Goal: Transaction & Acquisition: Purchase product/service

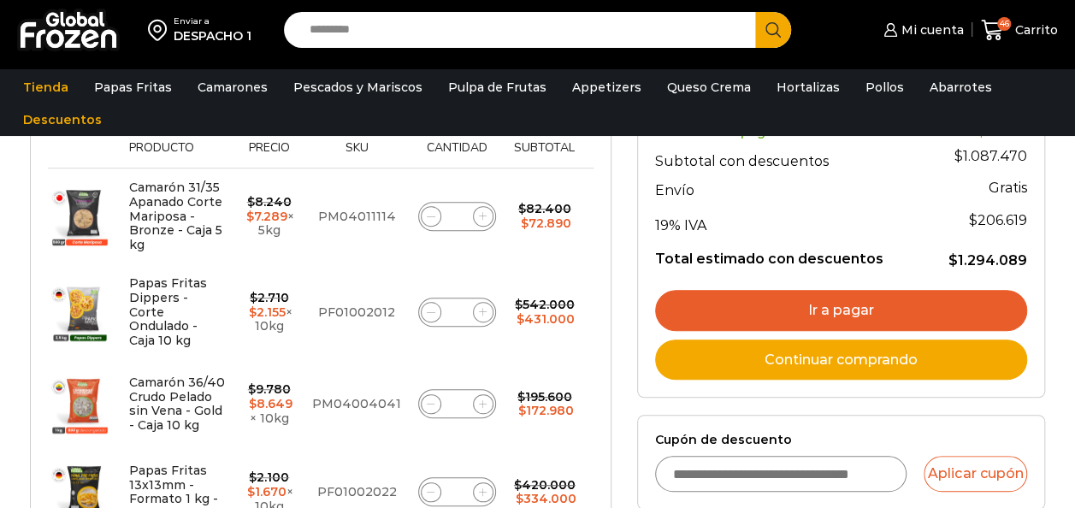
scroll to position [256, 0]
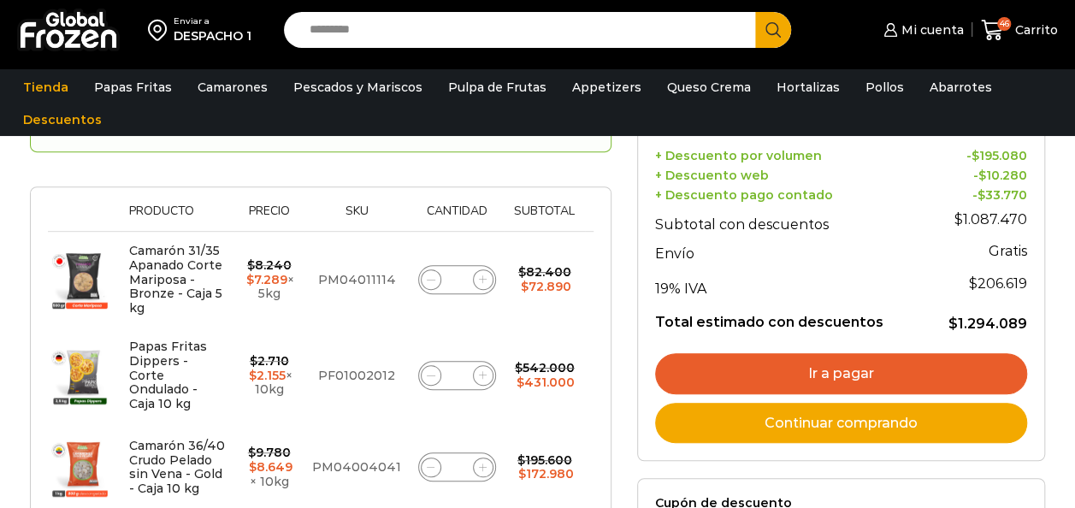
scroll to position [256, 0]
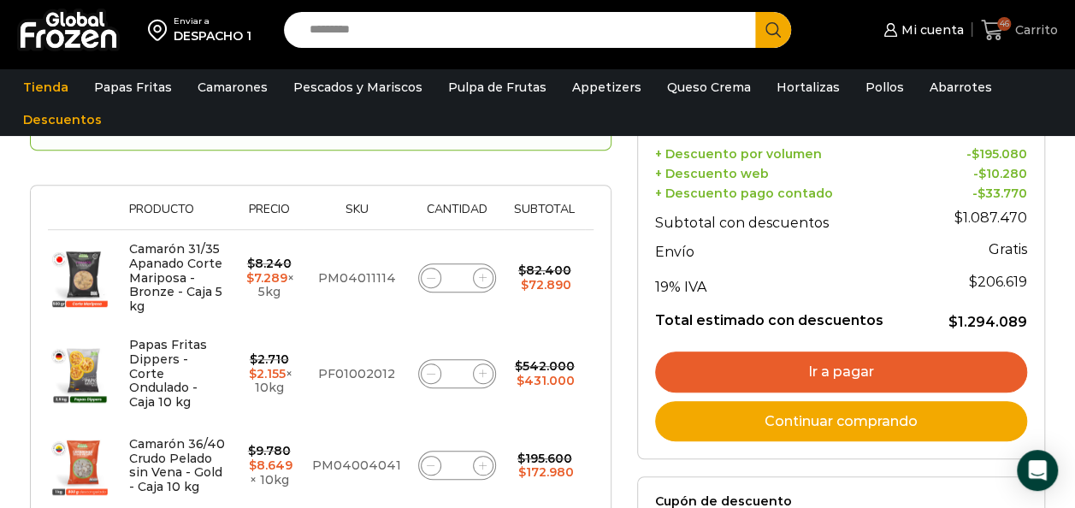
click at [1002, 32] on icon at bounding box center [992, 30] width 23 height 23
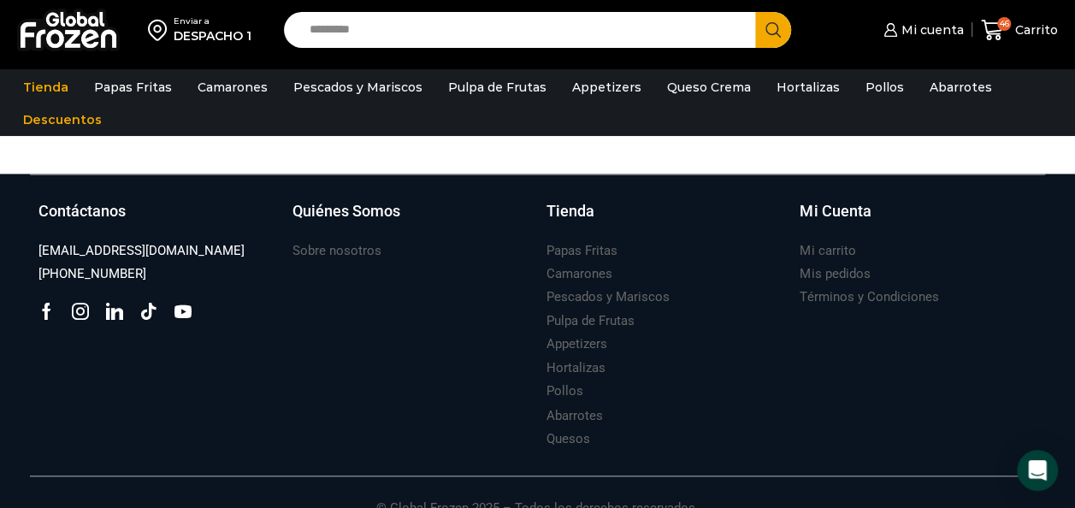
scroll to position [1222, 0]
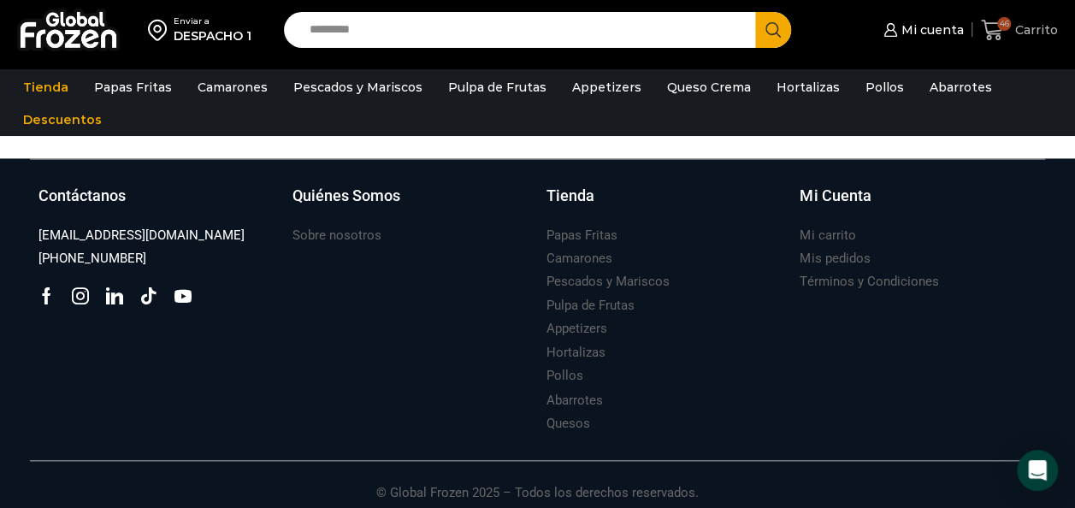
click at [1018, 32] on span "Carrito" at bounding box center [1033, 29] width 47 height 17
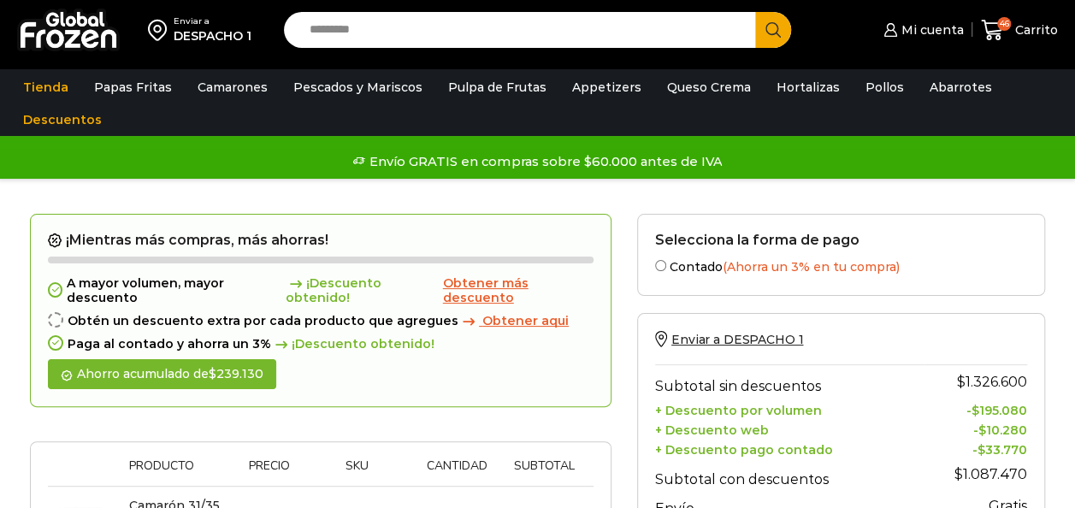
scroll to position [1214, 0]
